Goal: Use online tool/utility: Utilize a website feature to perform a specific function

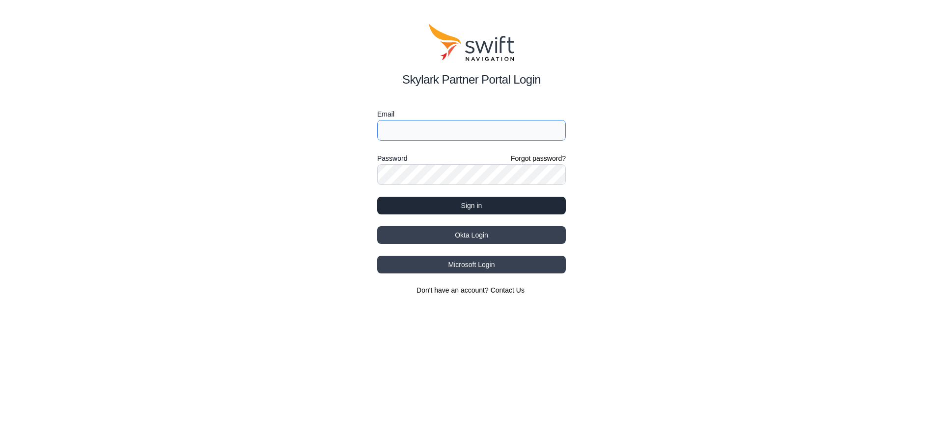
type input "[PERSON_NAME][EMAIL_ADDRESS][PERSON_NAME]"
click at [477, 204] on button "Sign in" at bounding box center [471, 205] width 189 height 18
select select
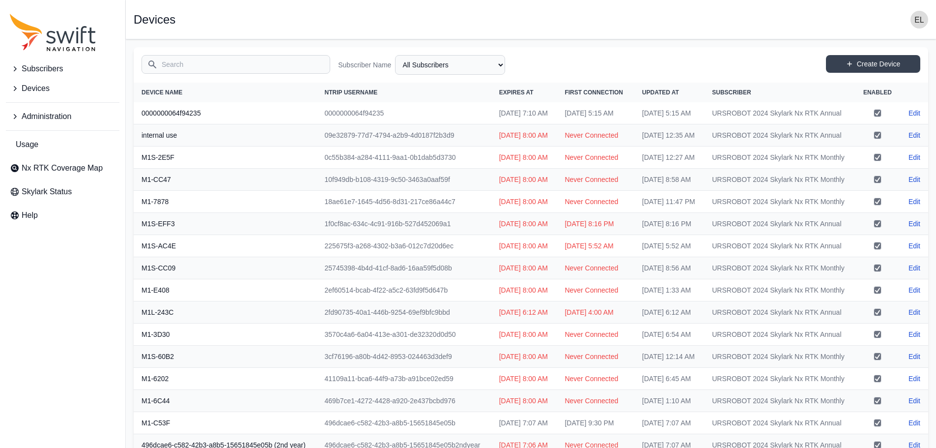
click at [56, 113] on span "Administration" at bounding box center [47, 117] width 50 height 12
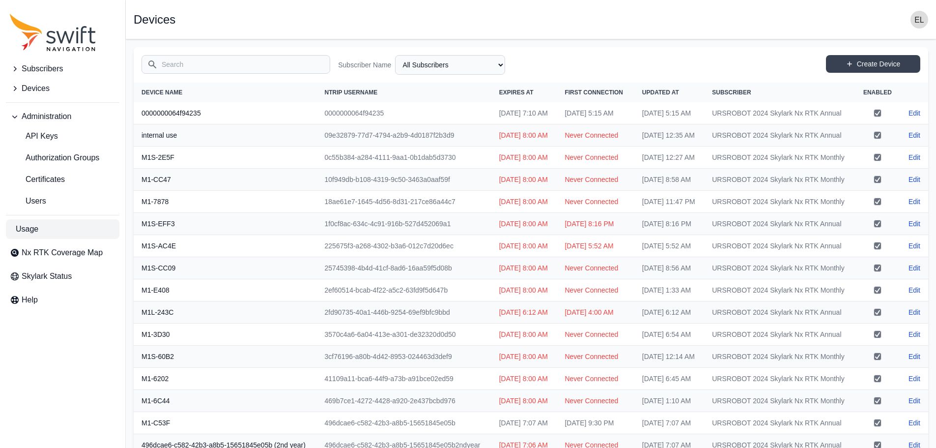
click at [56, 224] on link "Usage" at bounding box center [62, 229] width 113 height 20
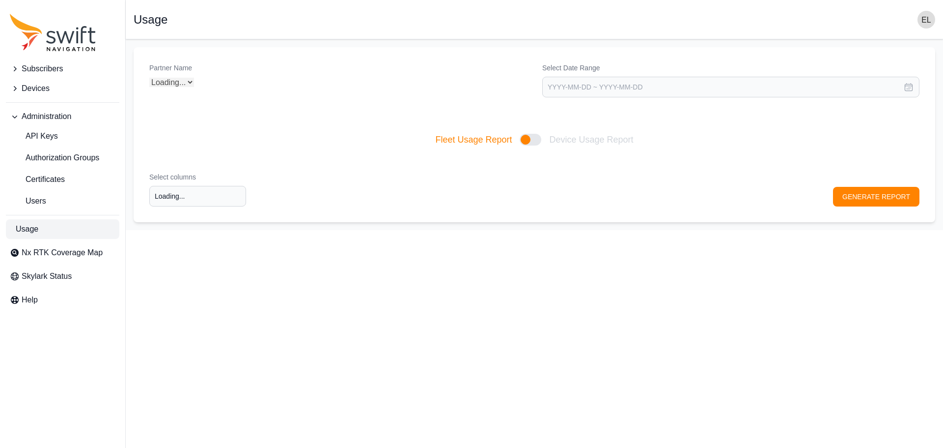
click at [58, 86] on button "Devices" at bounding box center [62, 89] width 113 height 20
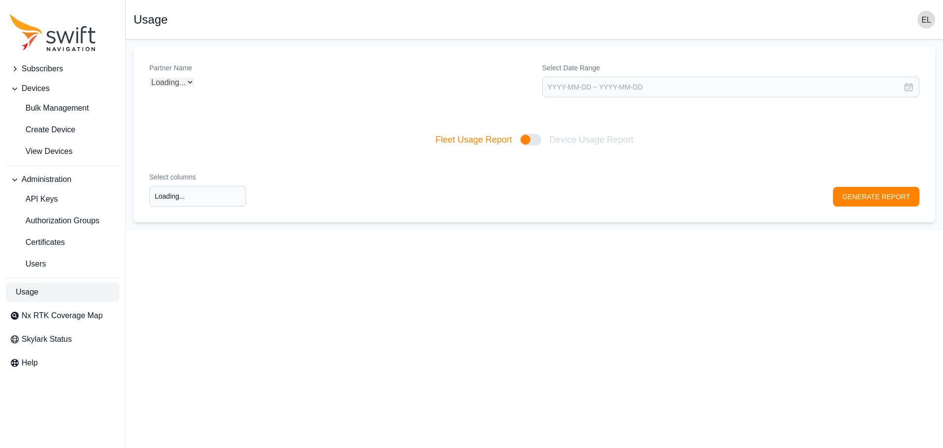
type input "Select columns"
select select "Partner Name"
click at [61, 67] on span "Subscribers" at bounding box center [42, 69] width 41 height 12
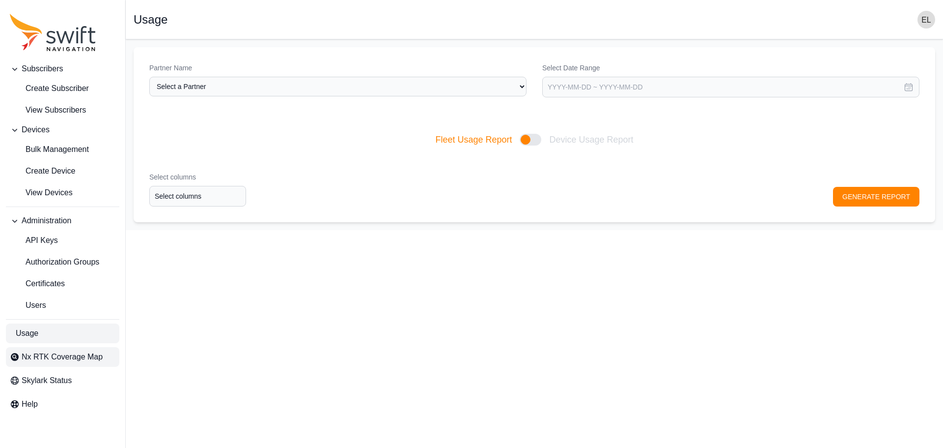
click at [78, 357] on span "Nx RTK Coverage Map" at bounding box center [62, 357] width 81 height 12
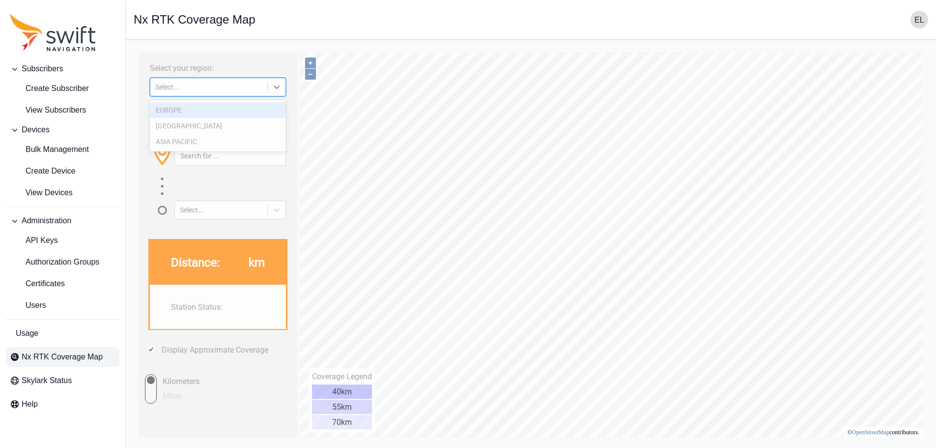
click at [213, 92] on div "Select..." at bounding box center [208, 87] width 117 height 10
click at [195, 127] on div "[GEOGRAPHIC_DATA]" at bounding box center [218, 126] width 136 height 16
click at [220, 152] on input "text" at bounding box center [230, 155] width 111 height 19
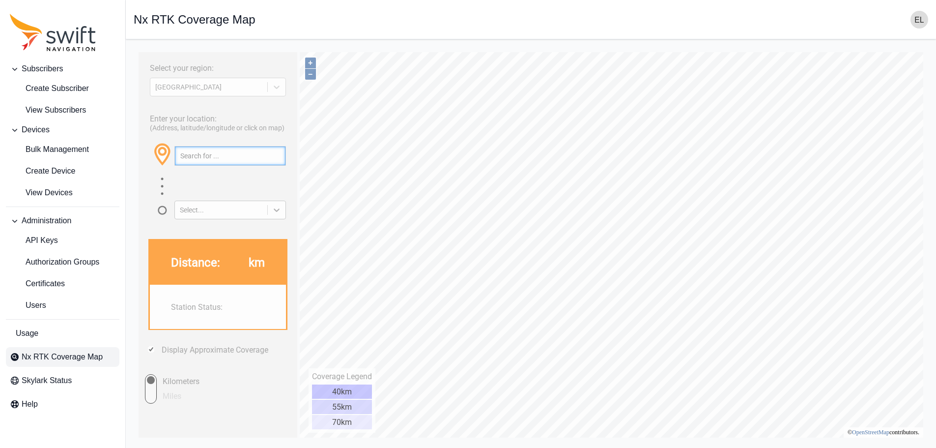
paste input "33.459189576147615, -88.7797708578329"
type input "33.459189576147615, -88.7797708578329"
click at [280, 158] on button "button" at bounding box center [277, 155] width 16 height 19
